Goal: Task Accomplishment & Management: Use online tool/utility

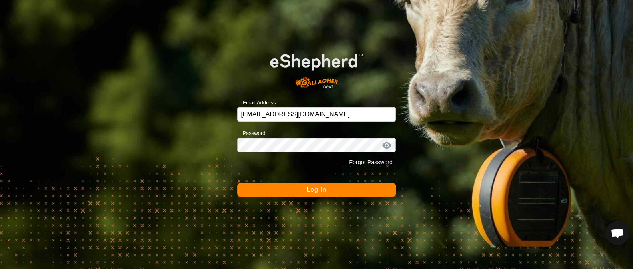
click at [306, 189] on button "Log In" at bounding box center [316, 190] width 158 height 14
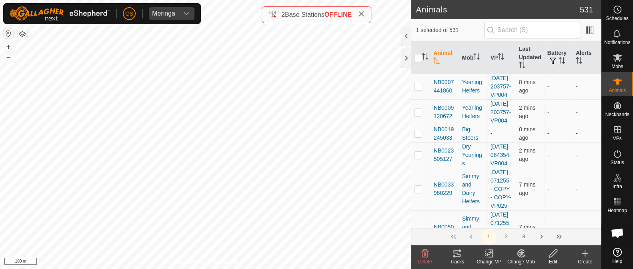
click at [488, 257] on icon at bounding box center [489, 253] width 10 height 10
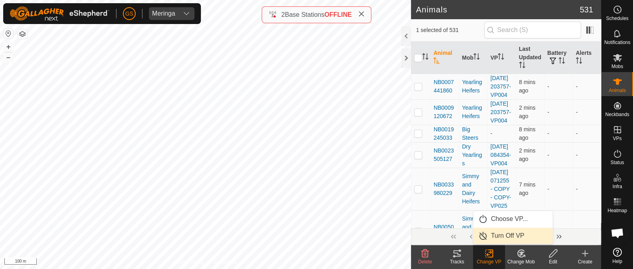
click at [510, 234] on link "Turn Off VP" at bounding box center [512, 236] width 79 height 16
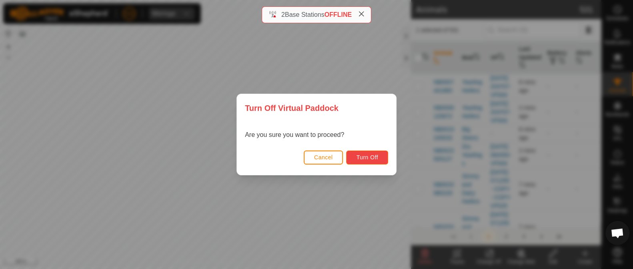
click at [369, 160] on button "Turn Off" at bounding box center [367, 157] width 42 height 14
